Goal: Task Accomplishment & Management: Use online tool/utility

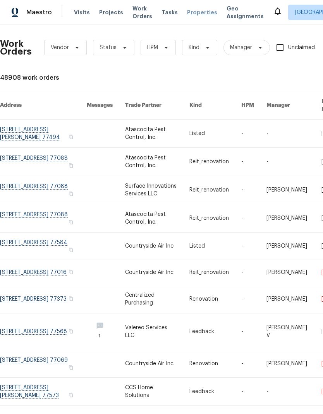
click at [197, 12] on span "Properties" at bounding box center [202, 13] width 30 height 8
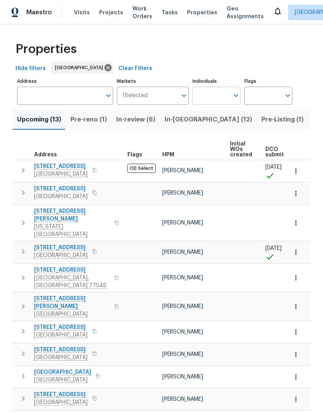
click at [223, 97] on input "Individuals" at bounding box center [210, 96] width 36 height 18
type input "navid"
click at [220, 126] on li "[PERSON_NAME]" at bounding box center [217, 120] width 36 height 16
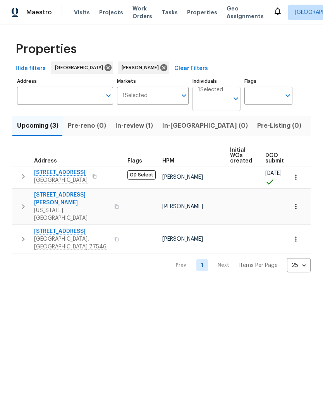
click at [228, 95] on input "Individuals" at bounding box center [213, 102] width 31 height 18
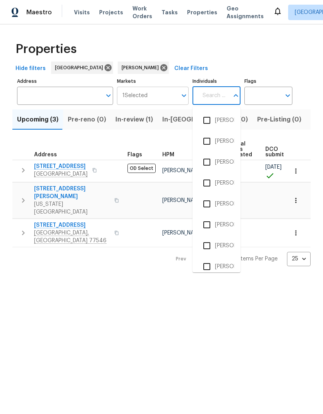
click at [164, 96] on input "Markets" at bounding box center [163, 96] width 30 height 18
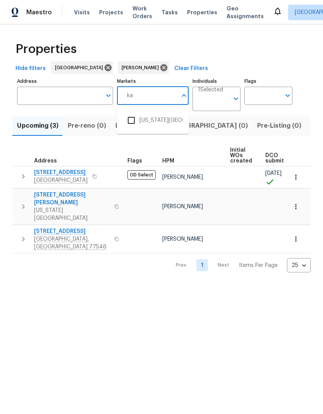
type input "kan"
click at [133, 118] on input "checkbox" at bounding box center [131, 120] width 16 height 16
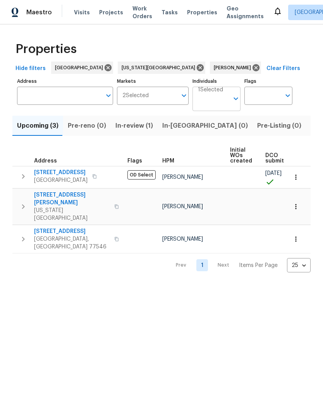
click at [219, 108] on body "Maestro Visits Projects Work Orders Tasks Properties Geo Assignments Houston Na…" at bounding box center [161, 142] width 323 height 285
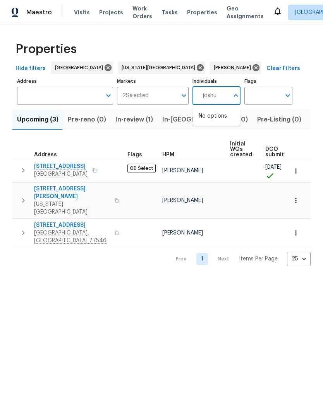
type input "josh"
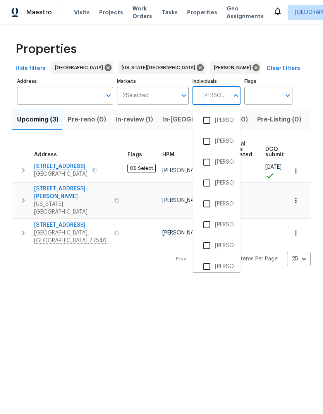
click at [211, 120] on input "checkbox" at bounding box center [207, 120] width 16 height 16
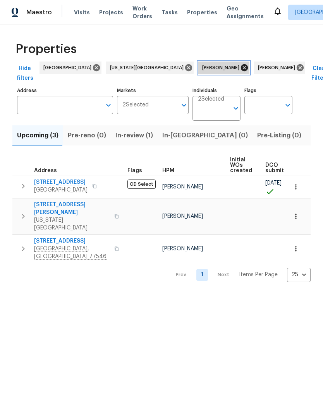
click at [241, 67] on icon at bounding box center [244, 67] width 7 height 7
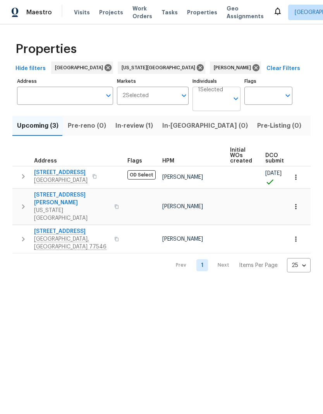
click at [231, 100] on button "Open" at bounding box center [235, 98] width 11 height 11
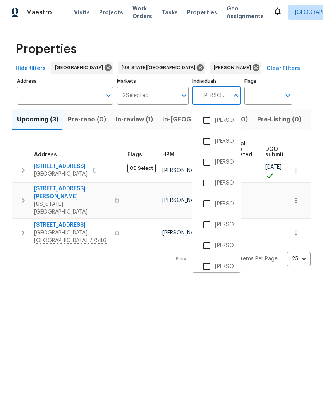
type input "Josh"
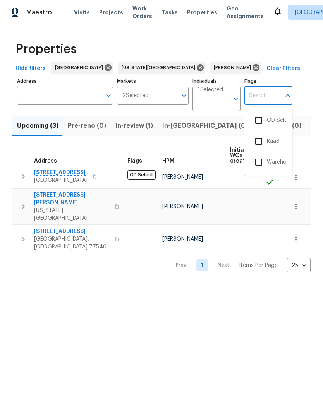
click at [166, 140] on div "Upcoming (3) Pre-reno (0) In-review (1) In-reno (0) Pre-Listing (0) Listed (12)…" at bounding box center [161, 191] width 298 height 161
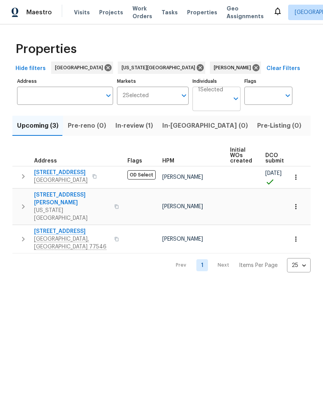
click at [215, 93] on input "Individuals" at bounding box center [213, 102] width 31 height 18
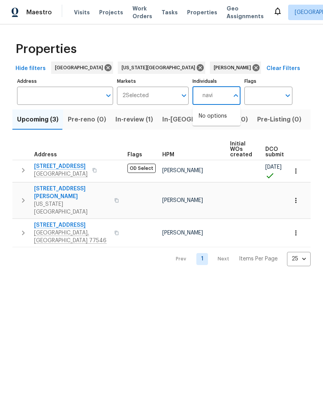
type input "navid"
click at [209, 119] on input "checkbox" at bounding box center [207, 120] width 16 height 16
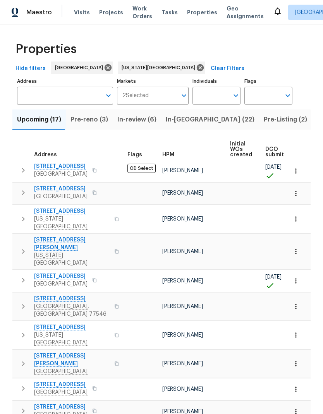
click at [187, 120] on span "In-reno (22)" at bounding box center [210, 119] width 89 height 11
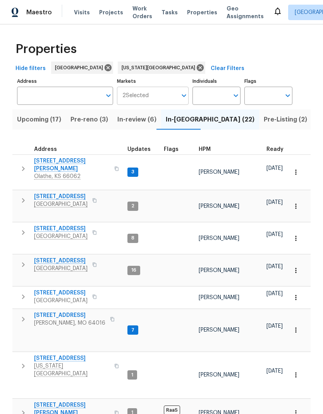
click at [166, 94] on input "Markets" at bounding box center [163, 96] width 29 height 18
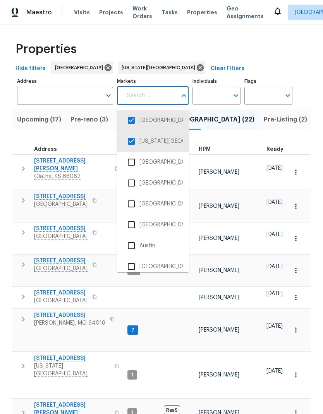
click at [135, 122] on input "checkbox" at bounding box center [131, 120] width 16 height 16
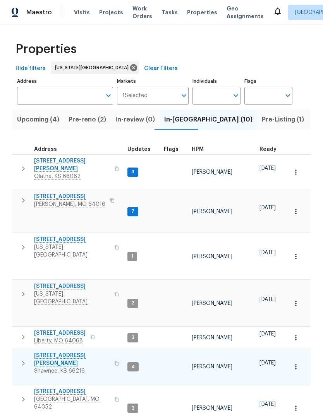
click at [45, 352] on span "[STREET_ADDRESS][PERSON_NAME]" at bounding box center [72, 359] width 76 height 15
click at [167, 93] on input "Markets" at bounding box center [163, 96] width 30 height 18
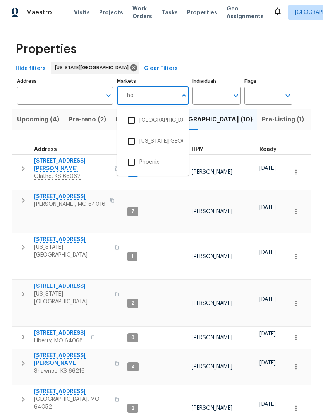
type input "hou"
click at [135, 119] on input "checkbox" at bounding box center [131, 120] width 16 height 16
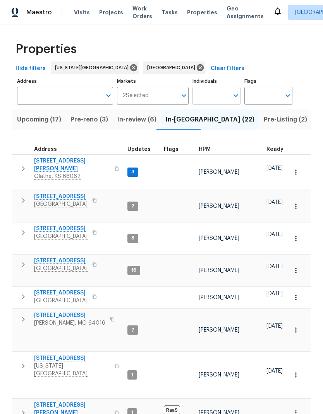
click at [219, 97] on input "Individuals" at bounding box center [210, 96] width 36 height 18
type input "navid"
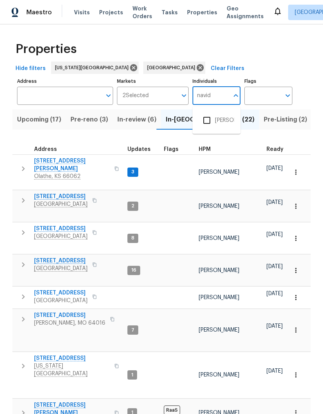
click at [221, 120] on li "[PERSON_NAME]" at bounding box center [217, 120] width 36 height 16
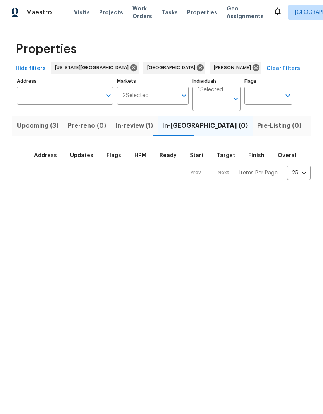
click at [28, 124] on span "Upcoming (3)" at bounding box center [37, 125] width 41 height 11
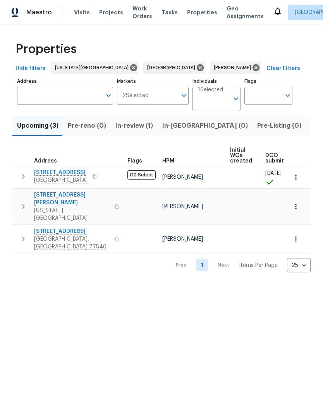
click at [311, 127] on span "Listed (12)" at bounding box center [327, 125] width 32 height 11
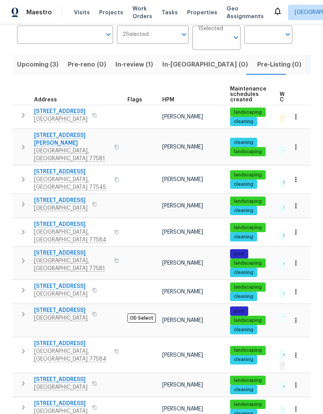
scroll to position [61, 0]
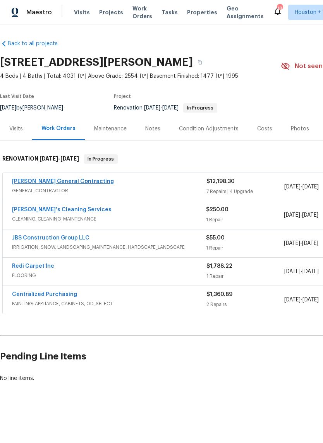
click at [34, 184] on link "[PERSON_NAME] General Contracting" at bounding box center [63, 181] width 102 height 5
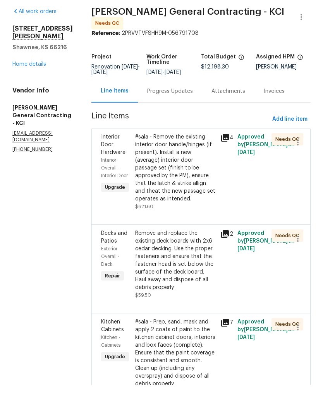
scroll to position [31, 0]
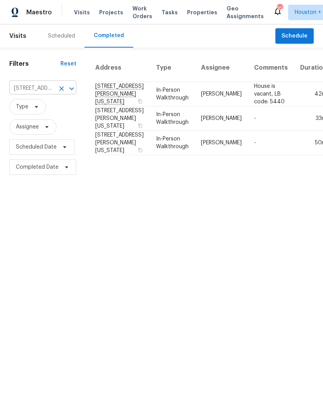
click at [19, 93] on input "7435 Neal Ridge Dr, Missouri City, TX 77489" at bounding box center [31, 88] width 45 height 12
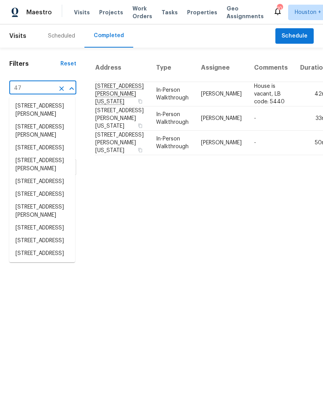
type input "4"
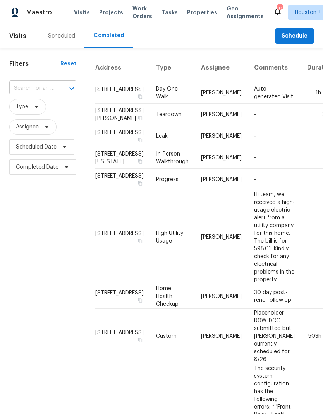
click at [14, 94] on input "text" at bounding box center [31, 88] width 45 height 12
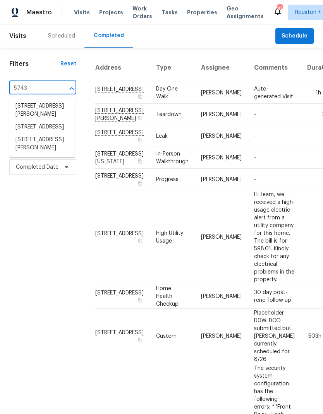
type input "5743 l"
click at [28, 110] on li "5743 Ludington Dr, Houston, TX 77035" at bounding box center [42, 106] width 66 height 13
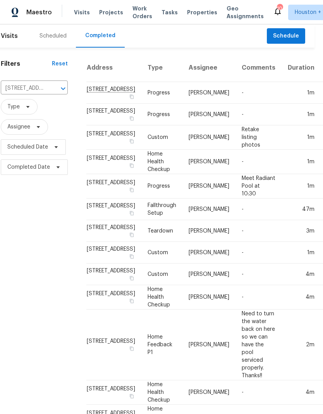
scroll to position [0, 8]
click at [278, 33] on span "Schedule" at bounding box center [286, 36] width 26 height 10
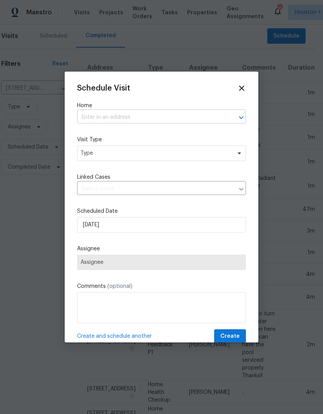
click at [199, 114] on input "text" at bounding box center [150, 118] width 147 height 12
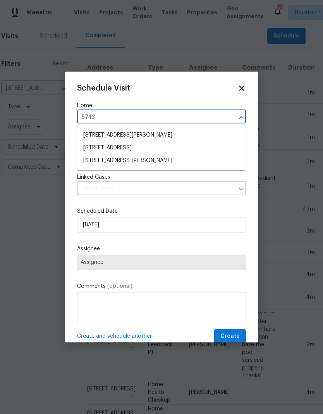
type input "5743 l"
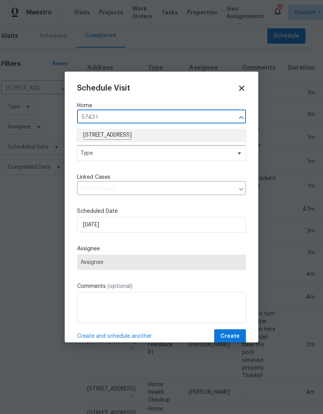
click at [88, 137] on li "5743 Ludington Dr, Houston, TX 77035" at bounding box center [161, 135] width 169 height 13
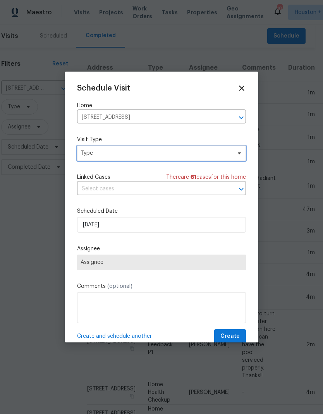
click at [86, 156] on span "Type" at bounding box center [156, 153] width 151 height 8
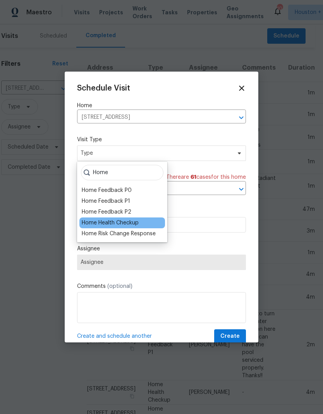
type input "Home"
click at [90, 221] on div "Home Health Checkup" at bounding box center [110, 223] width 57 height 8
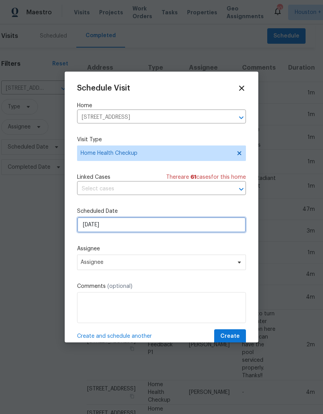
click at [83, 229] on input "9/8/2025" at bounding box center [161, 224] width 169 height 15
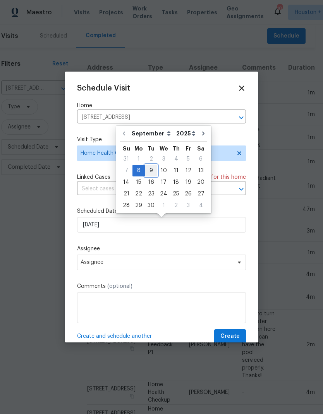
click at [147, 169] on div "9" at bounding box center [151, 170] width 12 height 11
type input "9/9/2025"
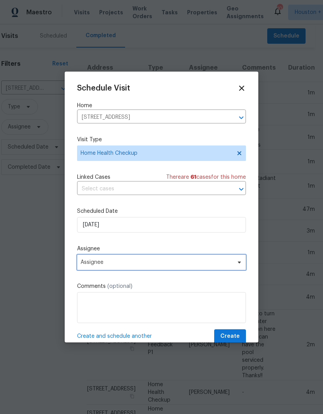
click at [85, 261] on span "Assignee" at bounding box center [157, 262] width 152 height 6
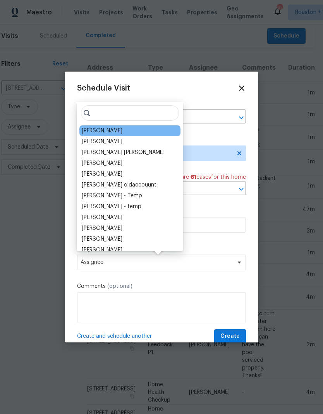
click at [89, 132] on div "[PERSON_NAME]" at bounding box center [102, 131] width 41 height 8
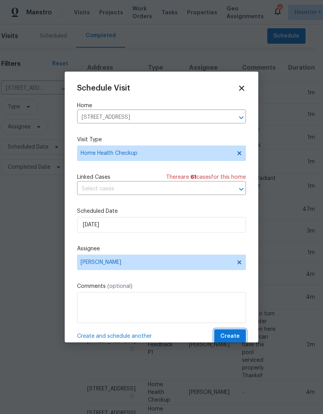
click at [232, 341] on span "Create" at bounding box center [229, 337] width 19 height 10
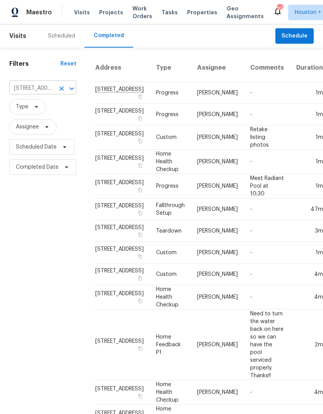
click at [23, 88] on input "5743 Ludington Dr, Houston, TX 77035" at bounding box center [31, 88] width 45 height 12
type input "11039"
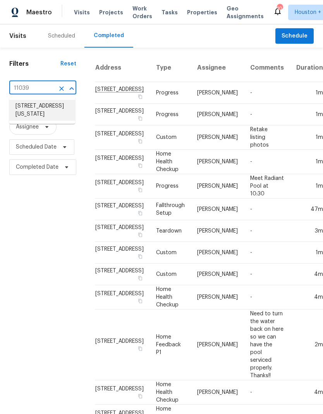
click at [28, 106] on li "11039 N Auden Cir, Missouri City, TX 77459" at bounding box center [42, 110] width 66 height 21
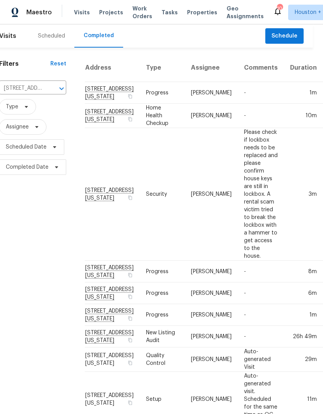
scroll to position [0, 10]
click at [271, 39] on button "Schedule" at bounding box center [284, 36] width 38 height 16
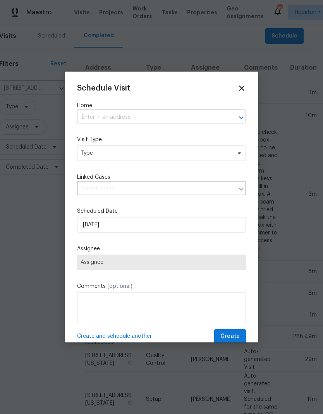
click at [87, 118] on input "text" at bounding box center [150, 118] width 147 height 12
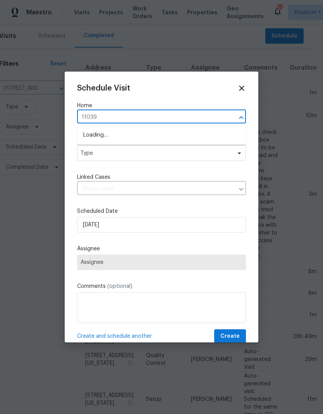
type input "11039"
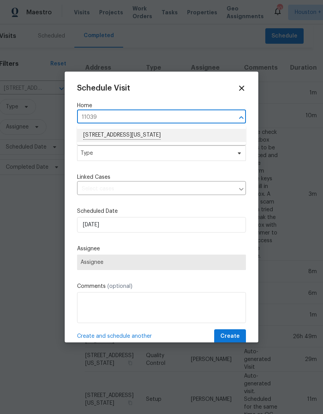
click at [96, 135] on li "11039 N Auden Cir, Missouri City, TX 77459" at bounding box center [161, 135] width 169 height 13
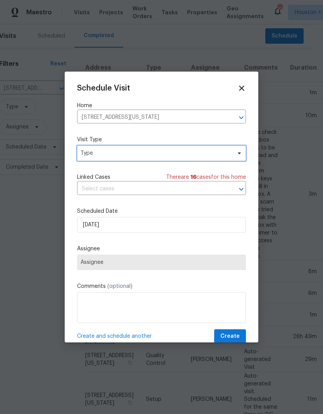
click at [96, 153] on span "Type" at bounding box center [156, 153] width 151 height 8
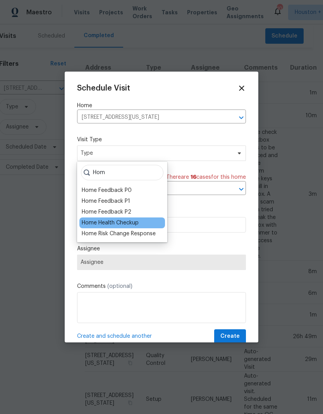
type input "Hom"
click at [91, 221] on div "Home Health Checkup" at bounding box center [110, 223] width 57 height 8
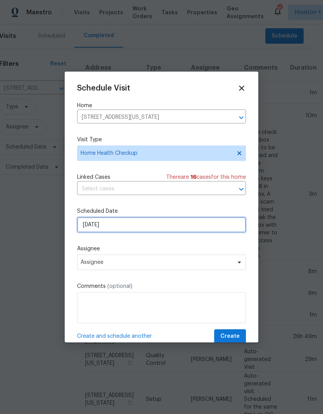
click at [110, 227] on input "9/8/2025" at bounding box center [161, 224] width 169 height 15
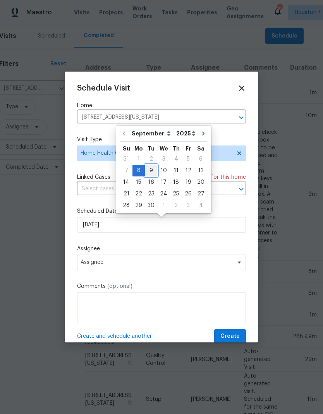
click at [151, 172] on div "9" at bounding box center [151, 170] width 12 height 11
type input "9/9/2025"
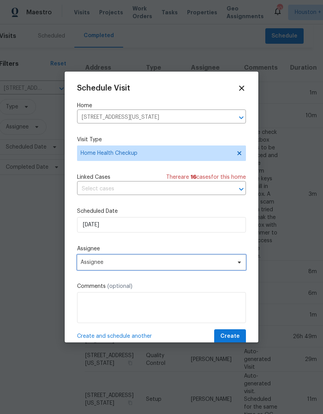
click at [82, 262] on span "Assignee" at bounding box center [157, 262] width 152 height 6
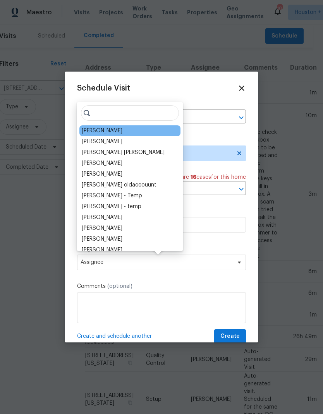
click at [90, 130] on div "[PERSON_NAME]" at bounding box center [102, 131] width 41 height 8
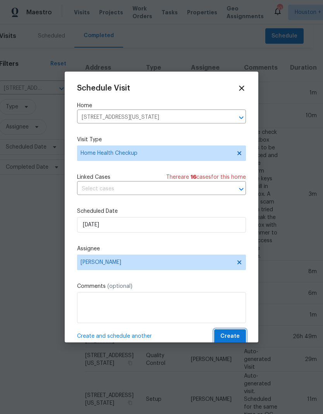
click at [232, 337] on span "Create" at bounding box center [229, 337] width 19 height 10
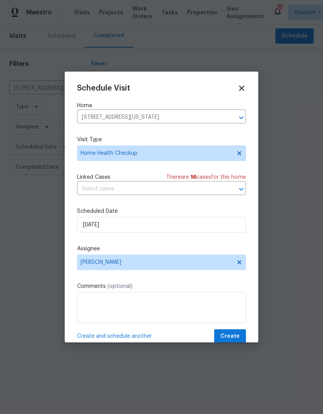
scroll to position [0, 0]
